Goal: Task Accomplishment & Management: Manage account settings

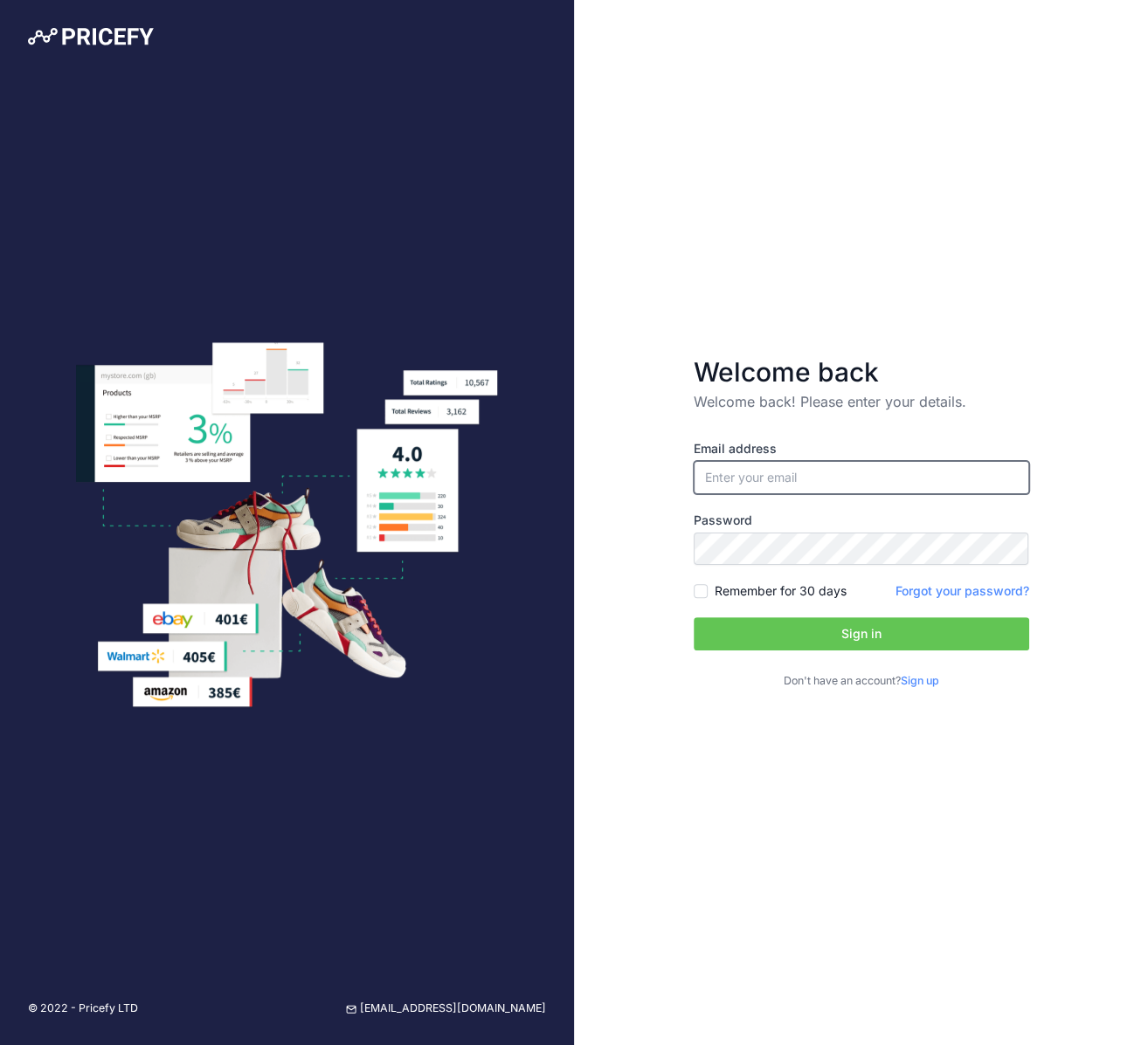
click at [719, 488] on input "email" at bounding box center [861, 477] width 335 height 33
click at [826, 485] on input "email" at bounding box center [861, 477] width 335 height 33
type input "[PERSON_NAME][EMAIL_ADDRESS][DOMAIN_NAME]"
click at [751, 591] on label "Remember for 30 days" at bounding box center [781, 591] width 132 height 17
click at [707, 591] on input "Remember for 30 days" at bounding box center [701, 591] width 14 height 14
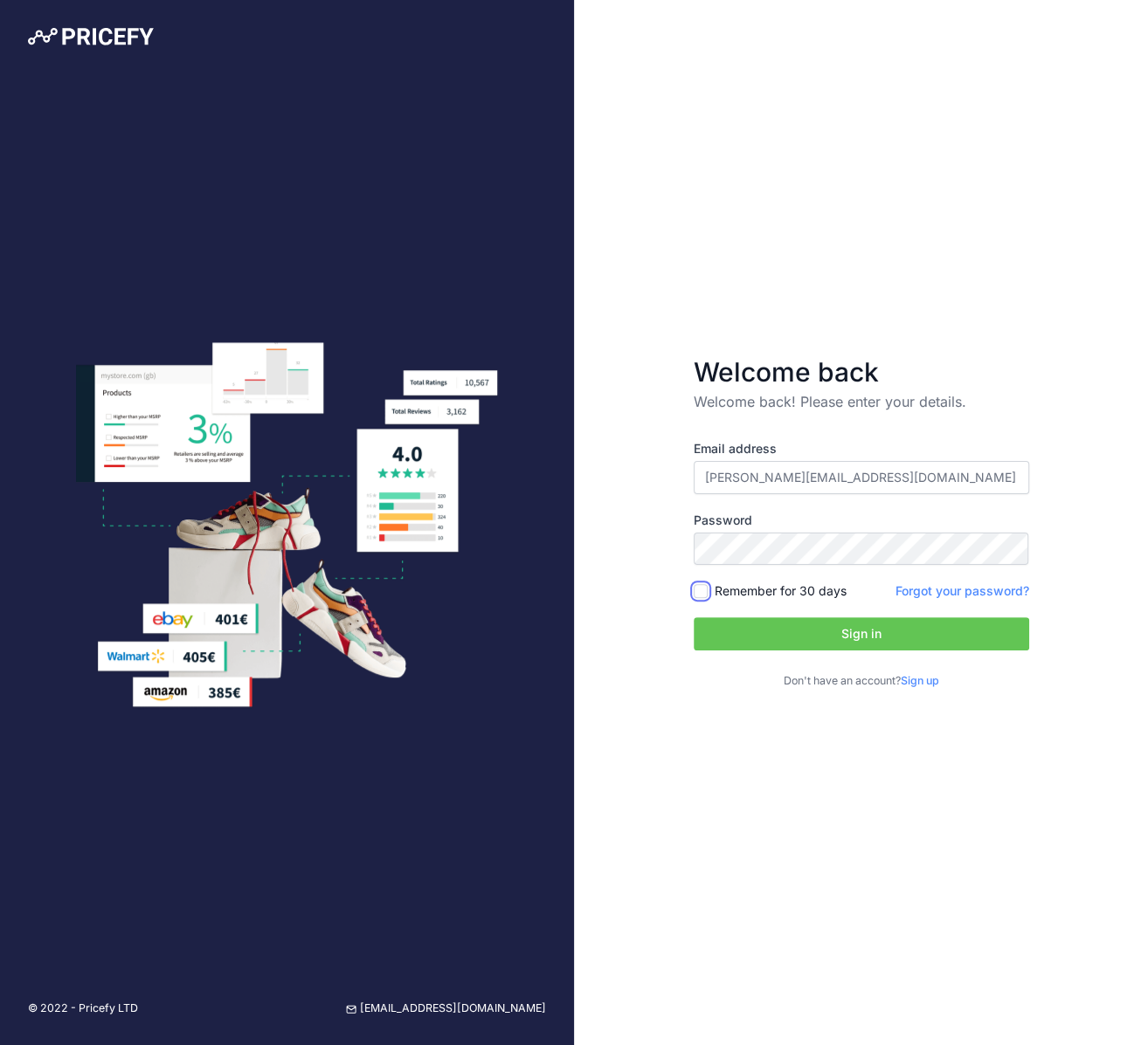
checkbox input "true"
click at [761, 640] on button "Sign in" at bounding box center [861, 634] width 335 height 33
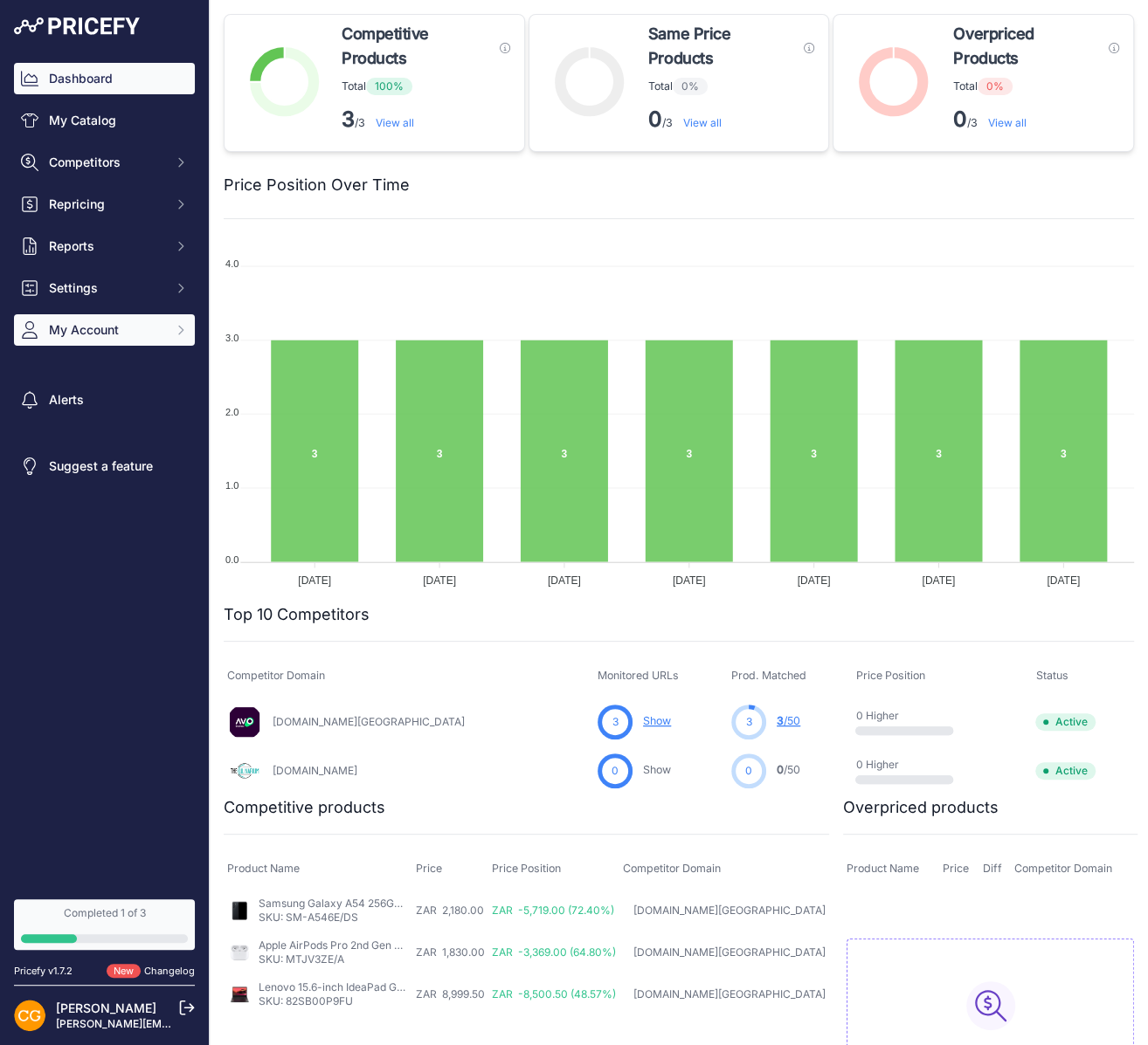
click at [71, 320] on button "My Account" at bounding box center [104, 329] width 180 height 31
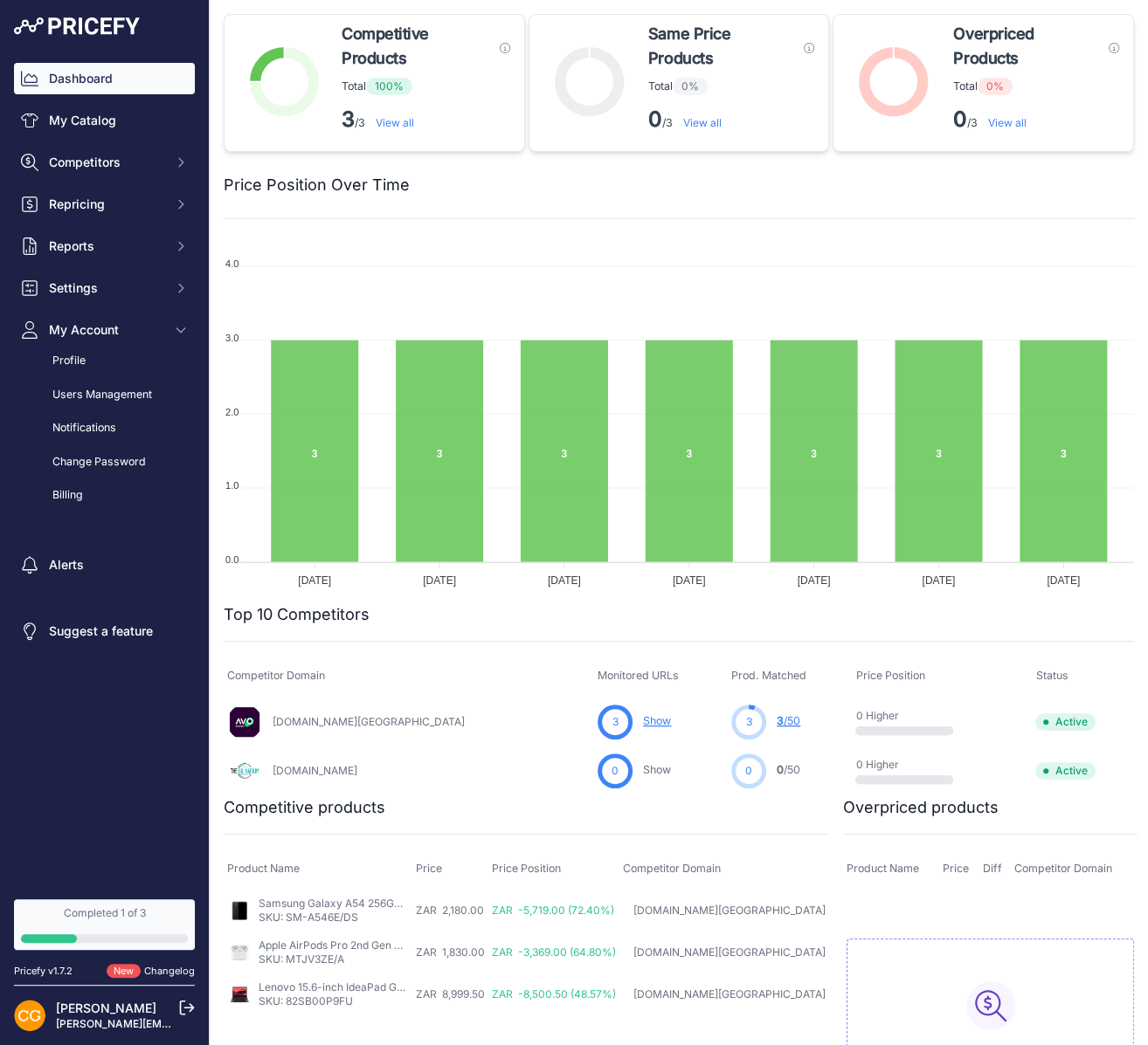
click at [146, 753] on nav "Dashboard My Catalog Competitors Competitors Monitored URLs MAP infringements R…" at bounding box center [104, 470] width 180 height 815
